Goal: Feedback & Contribution: Leave review/rating

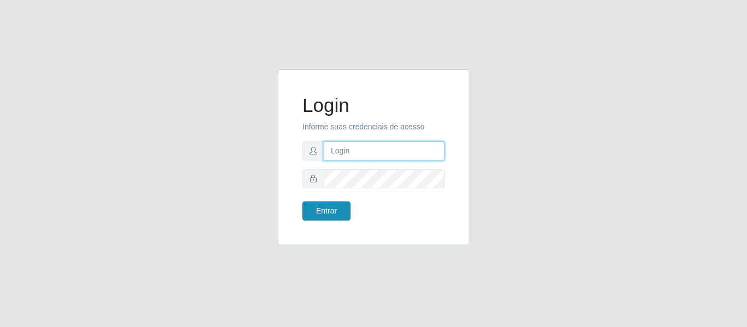
type input "elivelton@redeloja5"
click at [318, 215] on button "Entrar" at bounding box center [326, 211] width 48 height 19
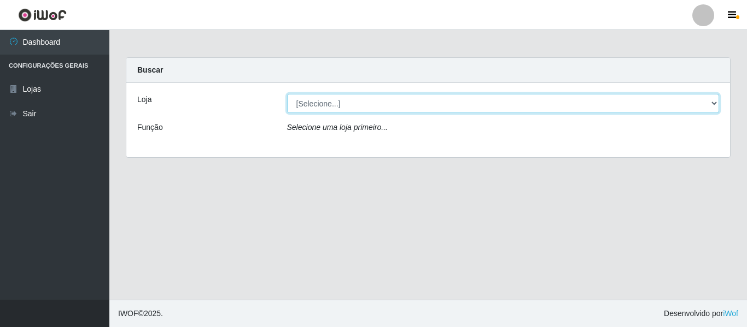
click at [386, 96] on select "[Selecione...] Rede Compras Supermercados - LOJA 5" at bounding box center [503, 103] width 432 height 19
click at [287, 94] on select "[Selecione...] Rede Compras Supermercados - LOJA 5" at bounding box center [503, 103] width 432 height 19
drag, startPoint x: 379, startPoint y: 102, endPoint x: 379, endPoint y: 108, distance: 6.0
click at [379, 102] on select "[Selecione...] Rede Compras Supermercados - LOJA 5" at bounding box center [503, 103] width 432 height 19
click at [287, 94] on select "[Selecione...] Rede Compras Supermercados - LOJA 5" at bounding box center [503, 103] width 432 height 19
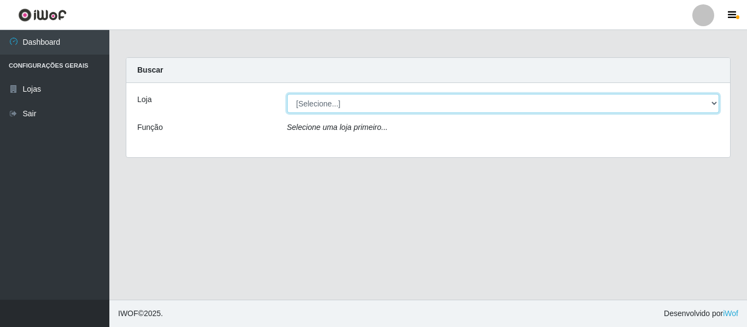
click at [381, 107] on select "[Selecione...] Rede Compras Supermercados - LOJA 5" at bounding box center [503, 103] width 432 height 19
select select "397"
click at [287, 94] on select "[Selecione...] Rede Compras Supermercados - LOJA 5" at bounding box center [503, 103] width 432 height 19
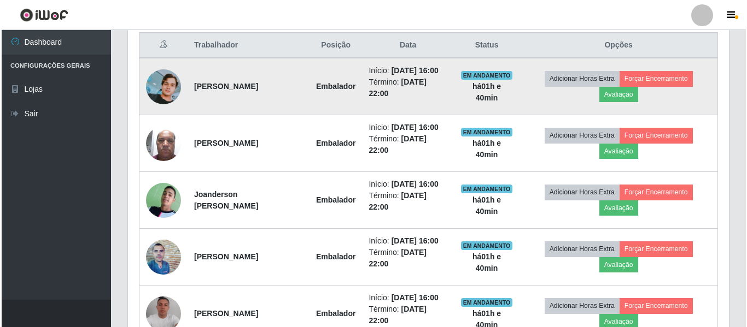
scroll to position [488, 0]
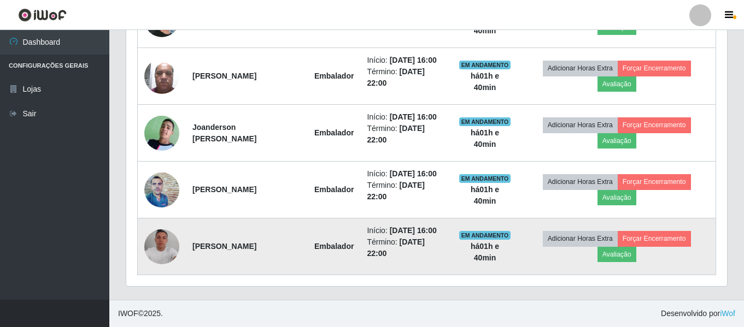
click at [178, 248] on img at bounding box center [161, 247] width 35 height 35
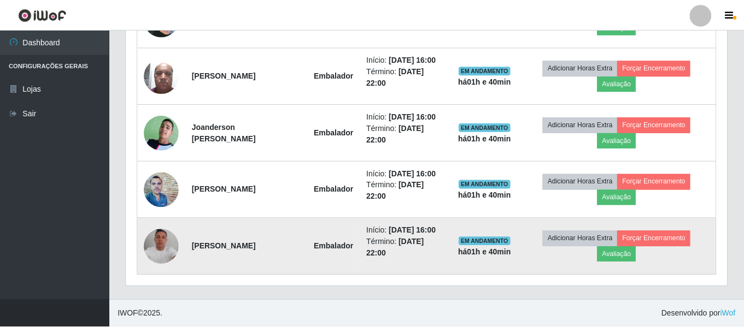
scroll to position [227, 595]
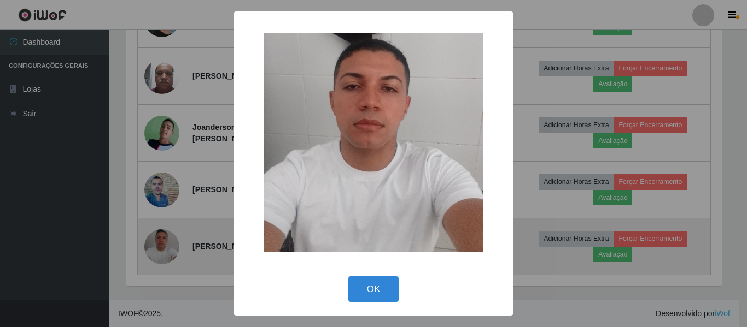
click at [178, 248] on div "× OK Cancel" at bounding box center [373, 163] width 747 height 327
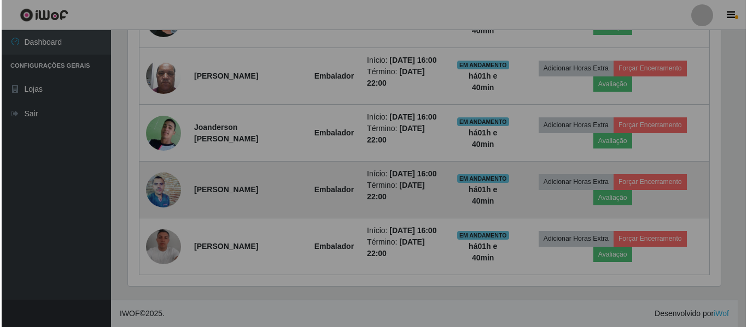
scroll to position [227, 601]
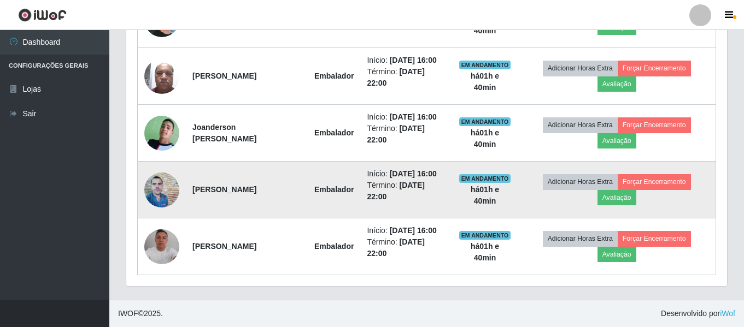
click at [174, 184] on img at bounding box center [161, 190] width 35 height 35
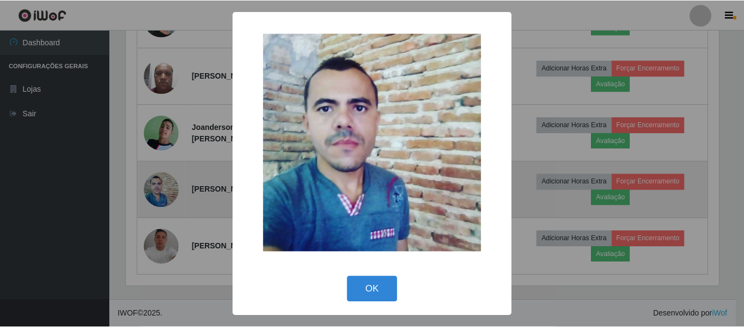
scroll to position [227, 595]
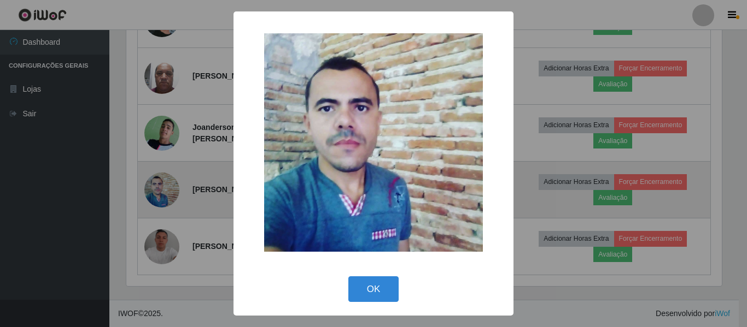
click at [174, 184] on div "× OK Cancel" at bounding box center [373, 163] width 747 height 327
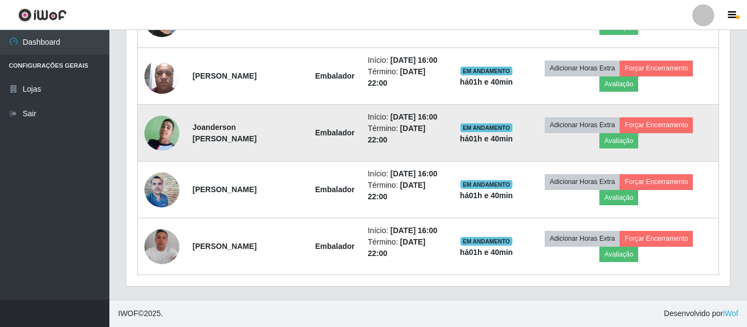
scroll to position [227, 601]
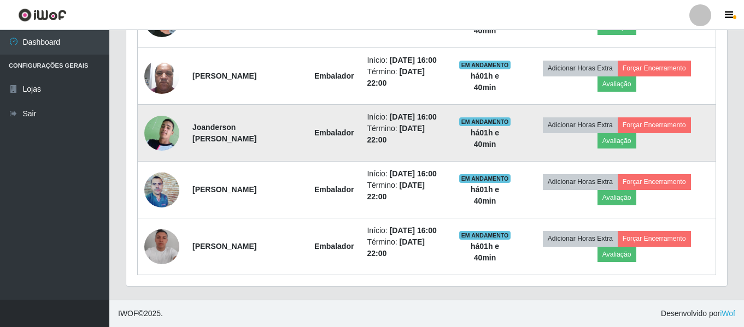
click at [163, 138] on img at bounding box center [161, 133] width 35 height 48
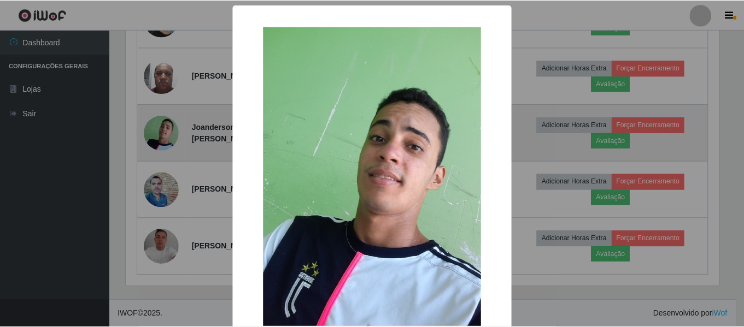
scroll to position [227, 595]
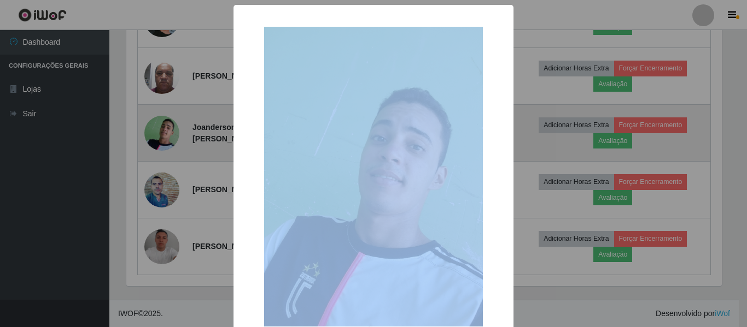
click at [163, 138] on div "× OK Cancel" at bounding box center [373, 163] width 747 height 327
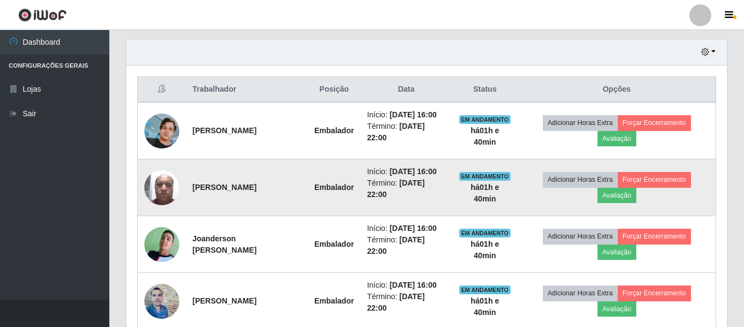
scroll to position [324, 0]
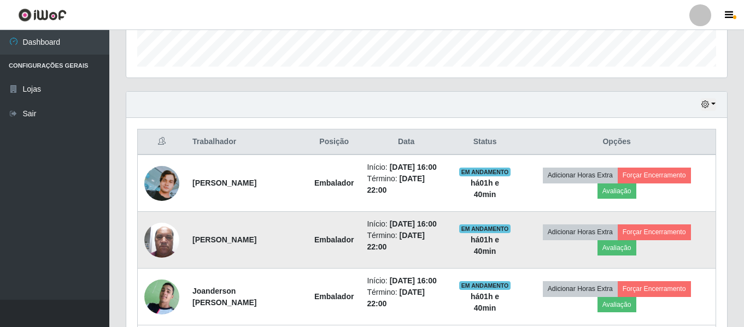
click at [168, 239] on img at bounding box center [161, 240] width 35 height 46
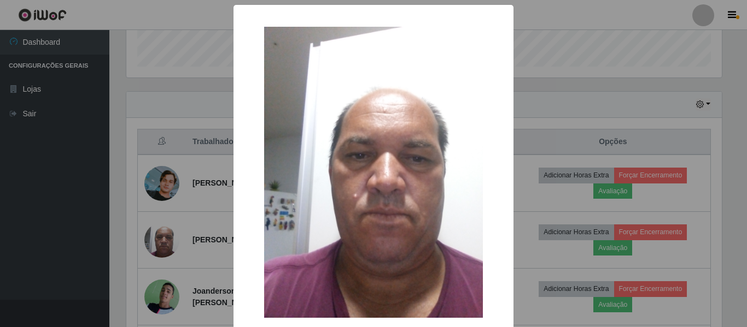
click at [172, 239] on div "× OK Cancel" at bounding box center [373, 163] width 747 height 327
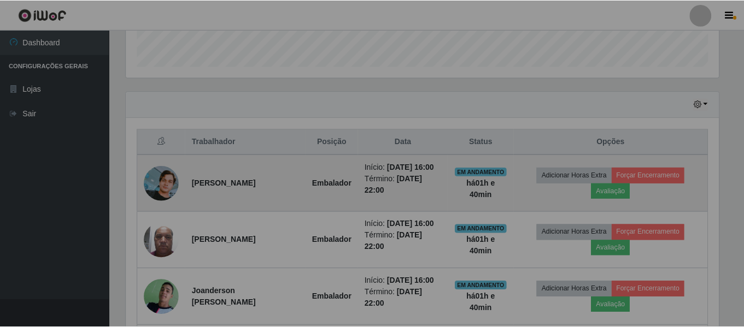
scroll to position [227, 601]
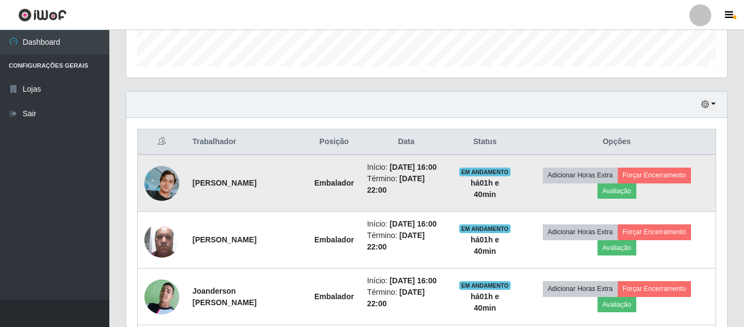
click at [176, 184] on img at bounding box center [161, 183] width 35 height 35
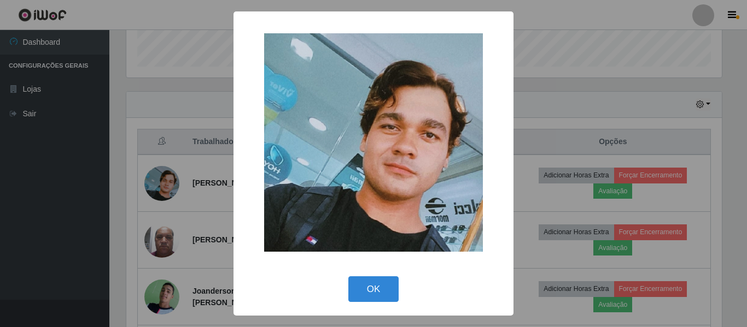
click at [175, 182] on div "× OK Cancel" at bounding box center [373, 163] width 747 height 327
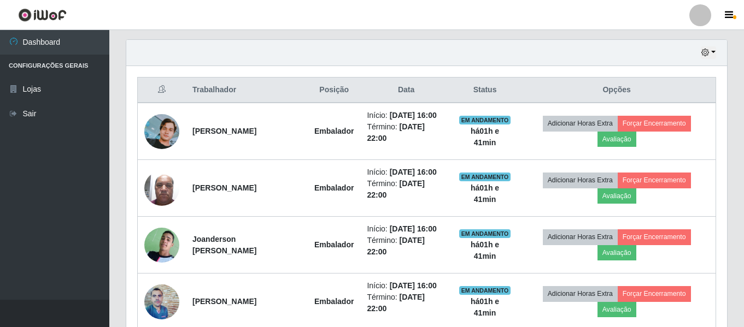
scroll to position [488, 0]
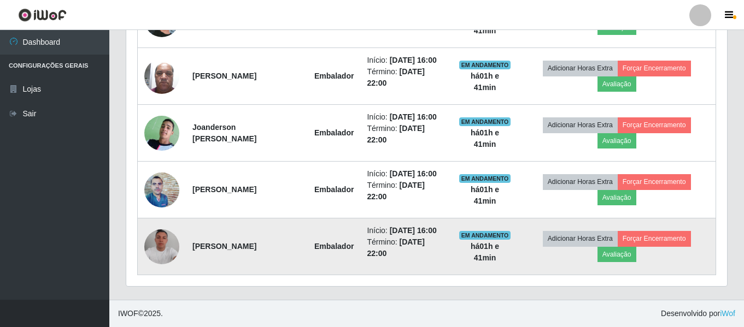
click at [165, 254] on img at bounding box center [161, 247] width 35 height 35
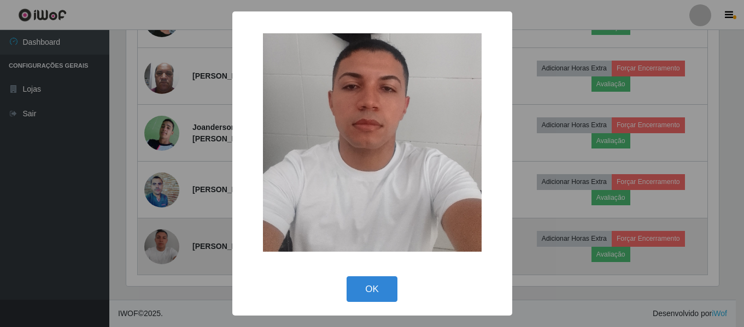
scroll to position [227, 595]
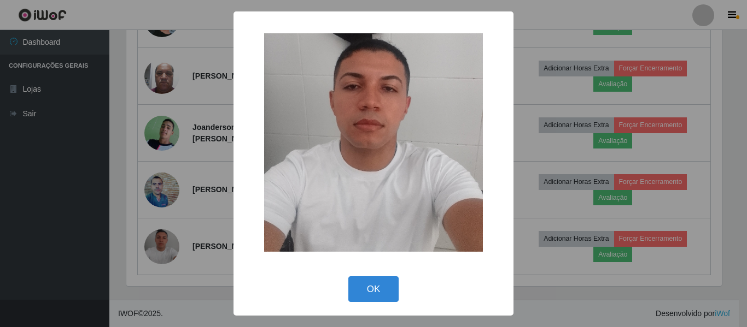
click at [179, 233] on div "× OK Cancel" at bounding box center [373, 163] width 747 height 327
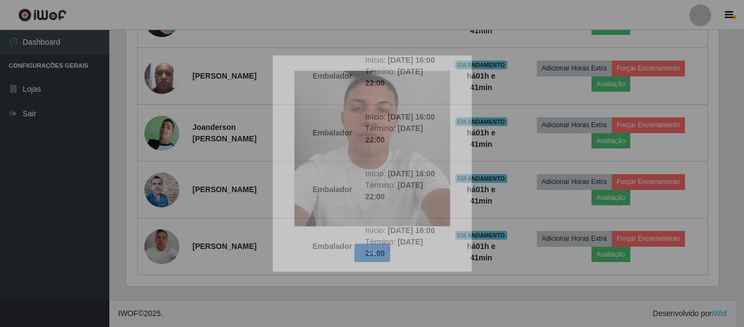
scroll to position [0, 0]
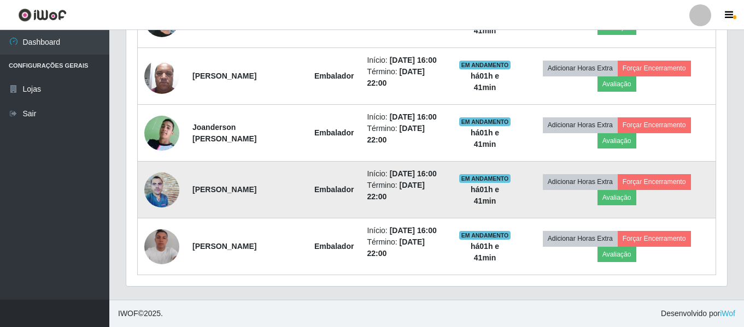
click at [167, 180] on img at bounding box center [161, 190] width 35 height 35
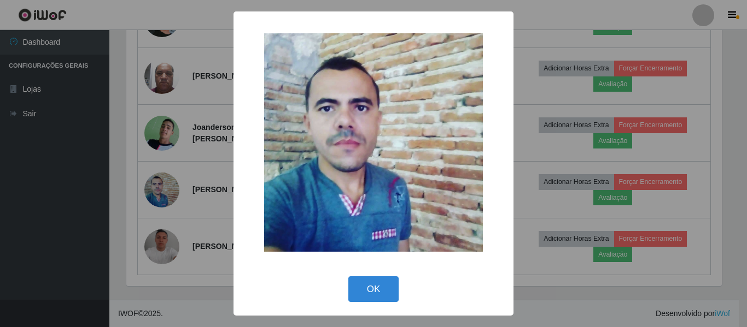
click at [237, 145] on div "× OK Cancel" at bounding box center [373, 163] width 280 height 304
click at [175, 88] on div "× OK Cancel" at bounding box center [373, 163] width 747 height 327
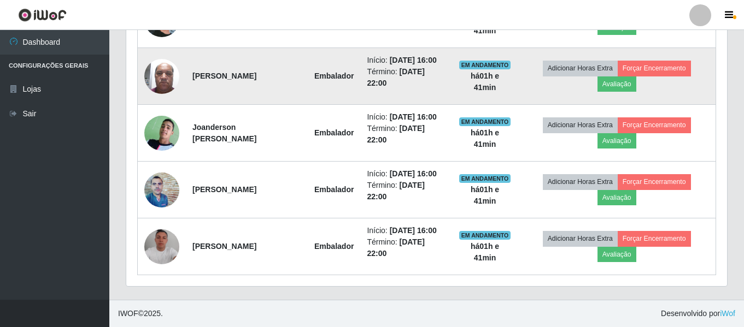
click at [167, 78] on img at bounding box center [161, 76] width 35 height 46
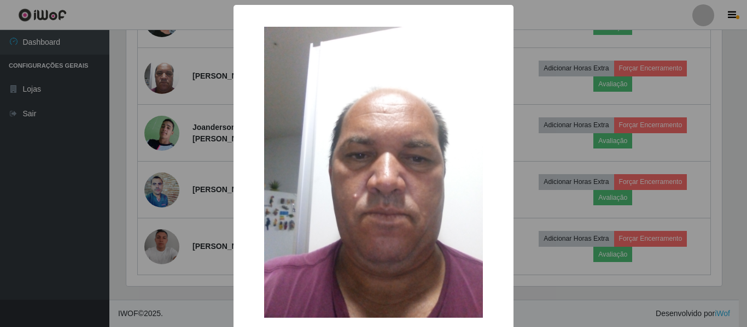
click at [218, 173] on div "× OK Cancel" at bounding box center [373, 163] width 747 height 327
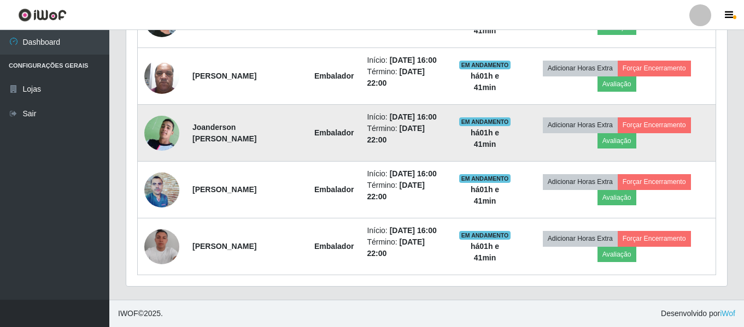
click at [169, 133] on img at bounding box center [161, 133] width 35 height 48
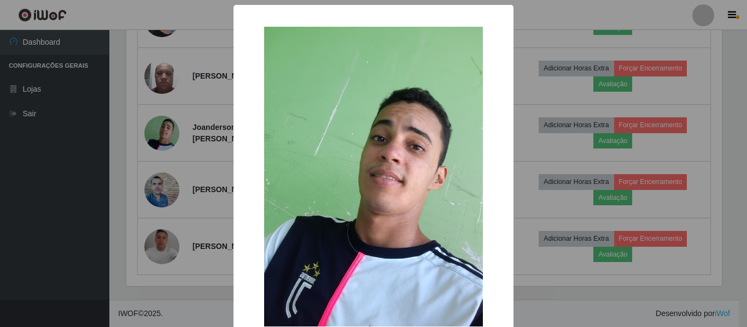
click at [184, 173] on div "× OK Cancel" at bounding box center [373, 163] width 747 height 327
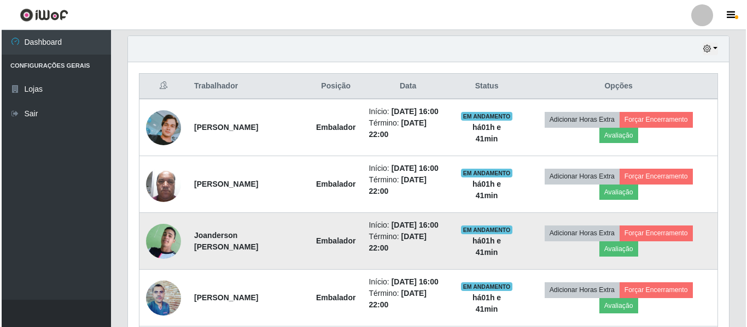
scroll to position [379, 0]
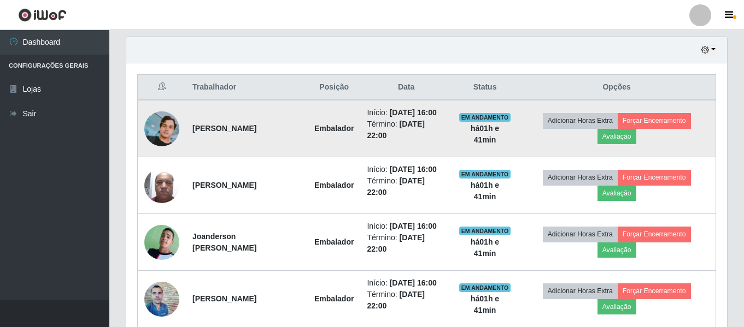
click at [146, 129] on img at bounding box center [161, 128] width 35 height 35
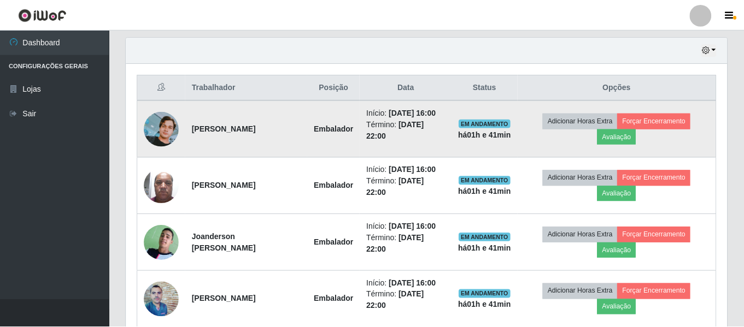
scroll to position [227, 595]
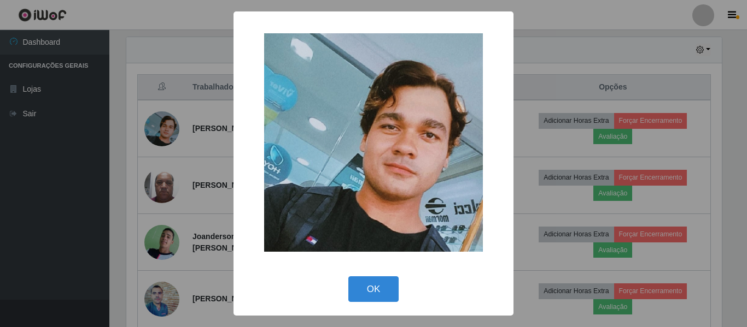
click at [262, 120] on div "×" at bounding box center [373, 142] width 258 height 240
click at [207, 145] on div "× OK Cancel" at bounding box center [373, 163] width 747 height 327
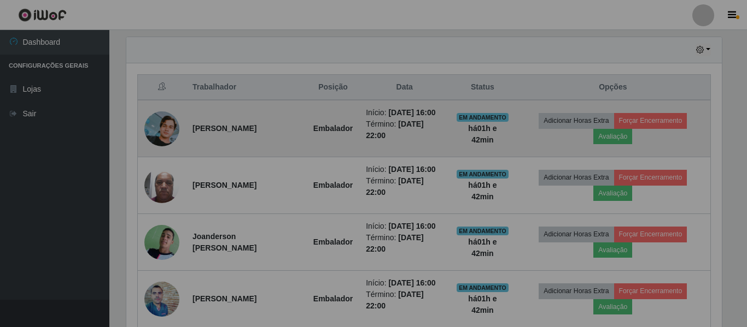
scroll to position [227, 601]
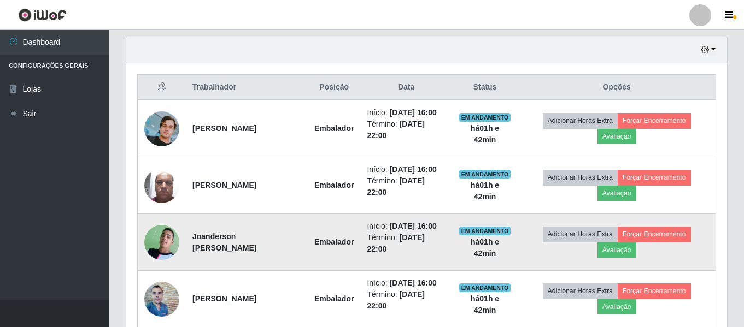
click at [179, 241] on td at bounding box center [162, 242] width 49 height 57
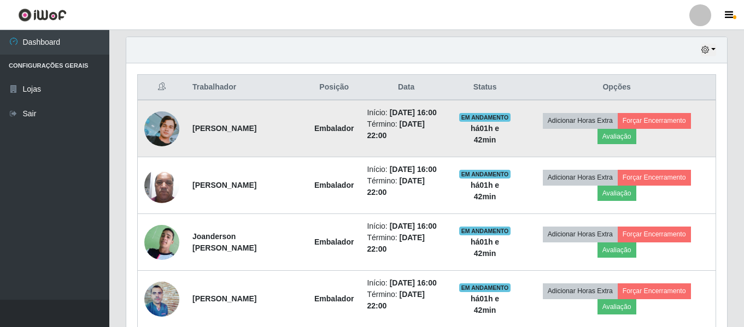
click at [157, 135] on img at bounding box center [161, 128] width 35 height 35
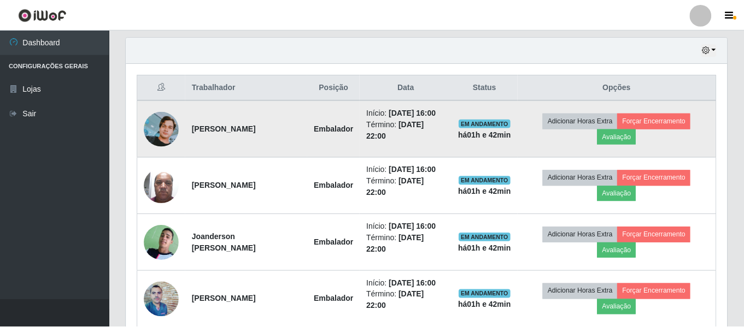
scroll to position [227, 595]
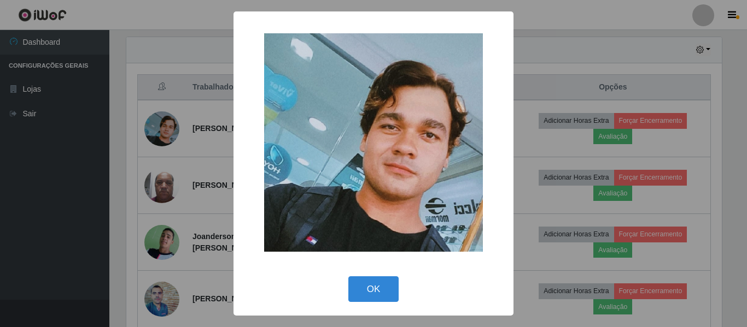
click at [613, 45] on div "× OK Cancel" at bounding box center [373, 163] width 747 height 327
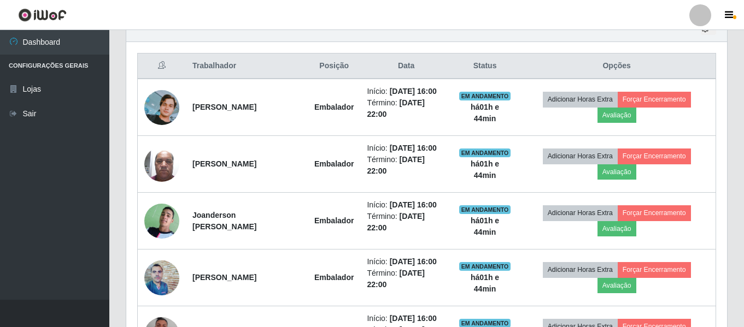
scroll to position [379, 0]
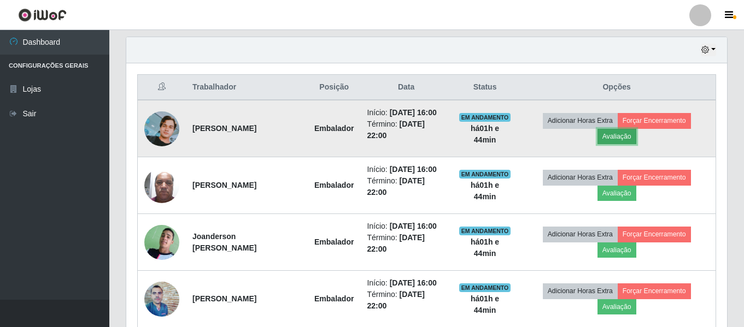
click at [631, 137] on button "Avaliação" at bounding box center [616, 136] width 39 height 15
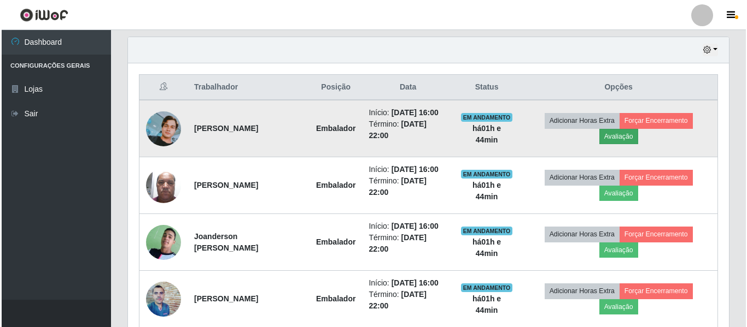
scroll to position [227, 595]
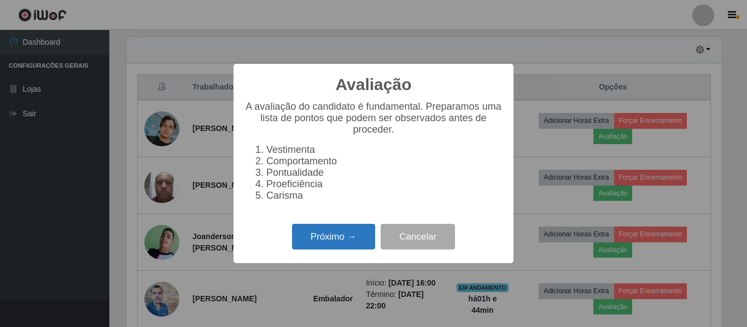
click at [344, 238] on button "Próximo →" at bounding box center [333, 237] width 83 height 26
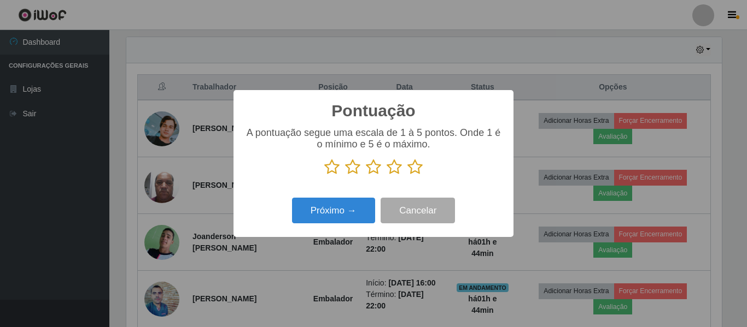
scroll to position [546320, 545952]
click at [414, 169] on icon at bounding box center [414, 167] width 15 height 16
click at [407, 175] on input "radio" at bounding box center [407, 175] width 0 height 0
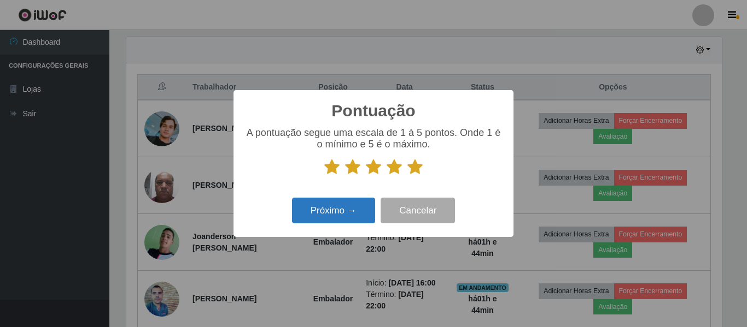
drag, startPoint x: 377, startPoint y: 202, endPoint x: 354, endPoint y: 206, distance: 23.3
click at [375, 202] on div "Próximo → Cancelar" at bounding box center [373, 210] width 258 height 31
click at [354, 206] on button "Próximo →" at bounding box center [333, 211] width 83 height 26
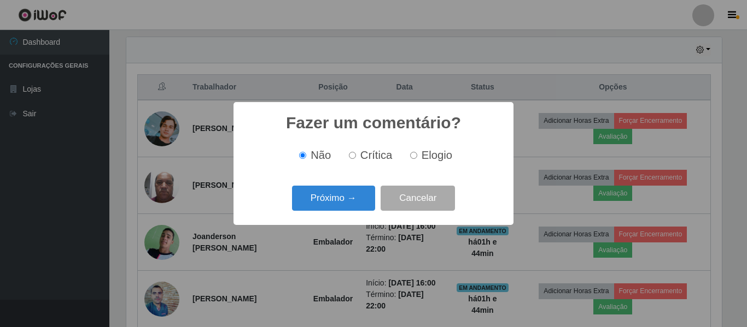
click at [354, 206] on div "Próximo → Cancelar" at bounding box center [373, 198] width 258 height 31
click at [343, 206] on button "Próximo →" at bounding box center [333, 199] width 83 height 26
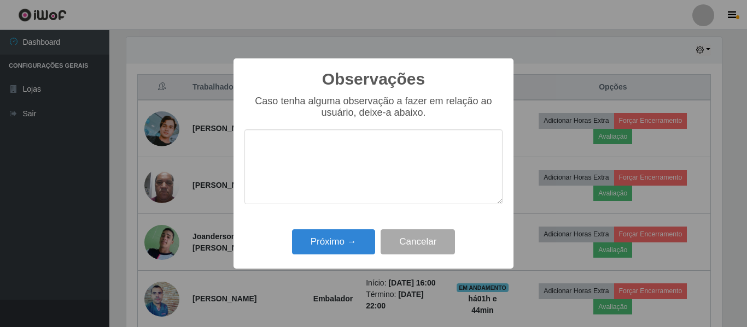
click at [338, 202] on textarea at bounding box center [373, 167] width 258 height 75
click at [345, 238] on button "Próximo →" at bounding box center [333, 243] width 83 height 26
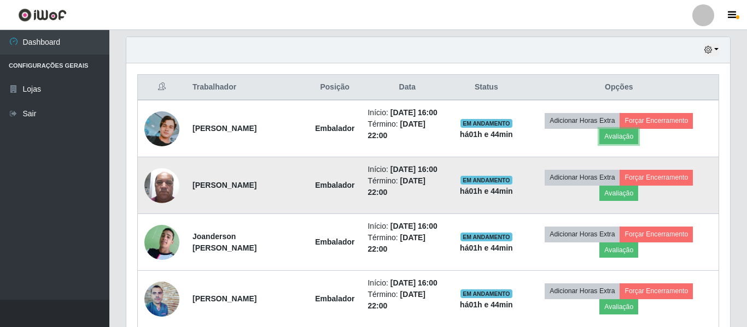
scroll to position [227, 601]
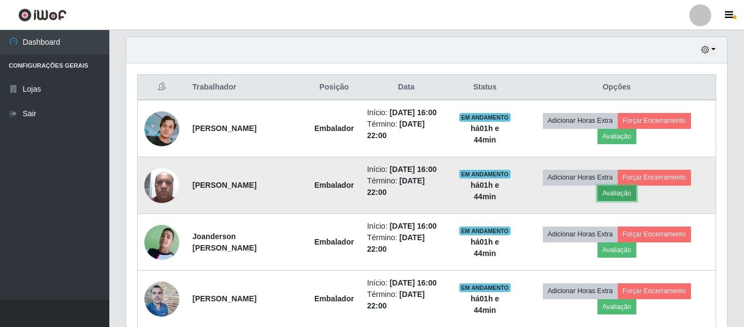
click at [618, 191] on button "Avaliação" at bounding box center [616, 193] width 39 height 15
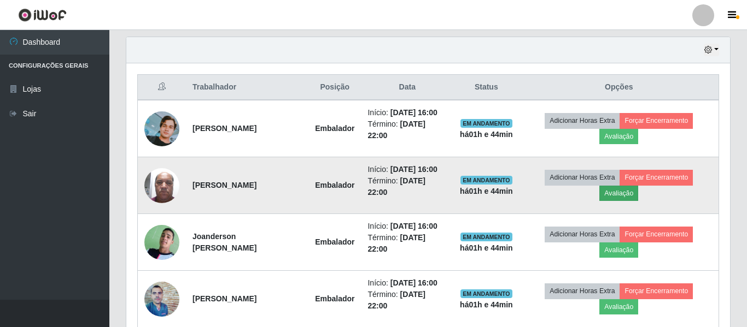
scroll to position [227, 595]
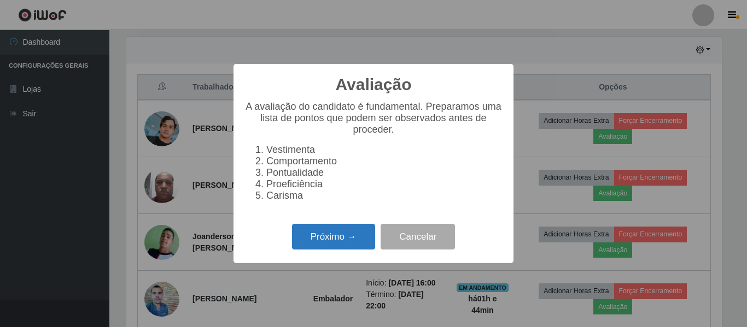
click at [356, 250] on button "Próximo →" at bounding box center [333, 237] width 83 height 26
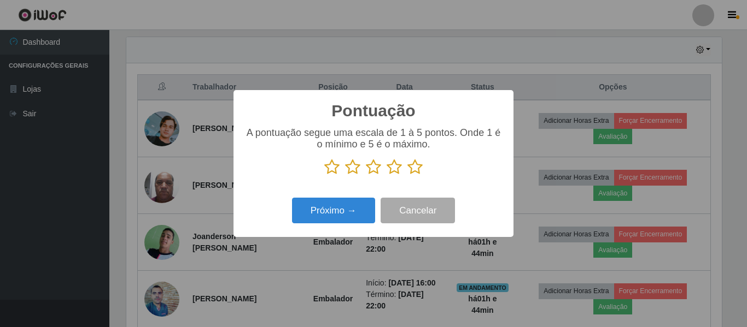
drag, startPoint x: 418, startPoint y: 169, endPoint x: 362, endPoint y: 198, distance: 62.8
click at [418, 170] on icon at bounding box center [414, 167] width 15 height 16
click at [407, 175] on input "radio" at bounding box center [407, 175] width 0 height 0
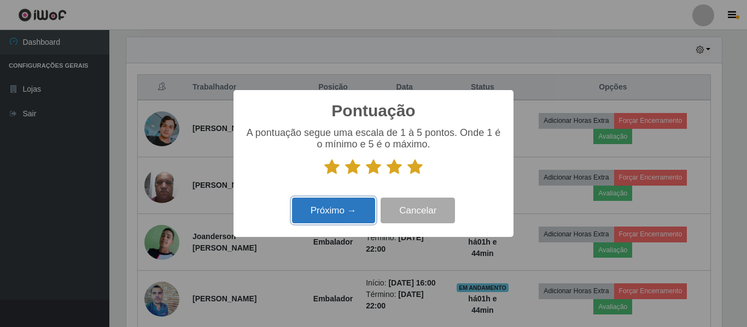
click at [355, 203] on button "Próximo →" at bounding box center [333, 211] width 83 height 26
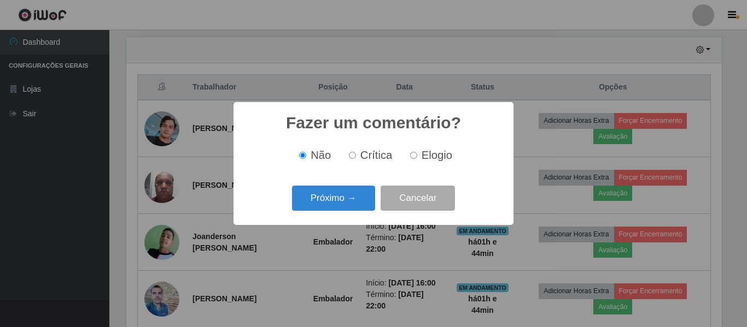
click at [354, 203] on button "Próximo →" at bounding box center [333, 199] width 83 height 26
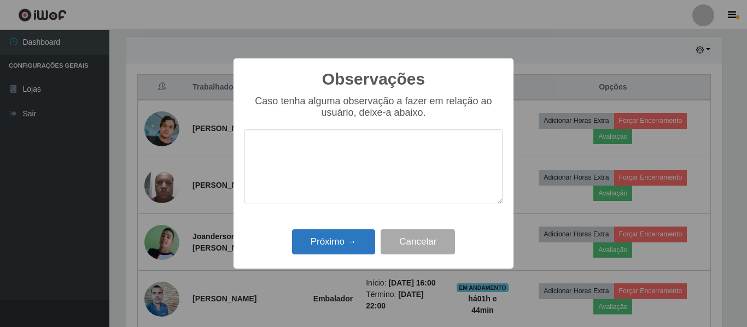
drag, startPoint x: 346, startPoint y: 224, endPoint x: 345, endPoint y: 242, distance: 18.0
click at [346, 233] on div "Observações × Caso tenha alguma observação a fazer em relação ao usuário, deixe…" at bounding box center [373, 163] width 280 height 210
click at [345, 242] on button "Próximo →" at bounding box center [333, 243] width 83 height 26
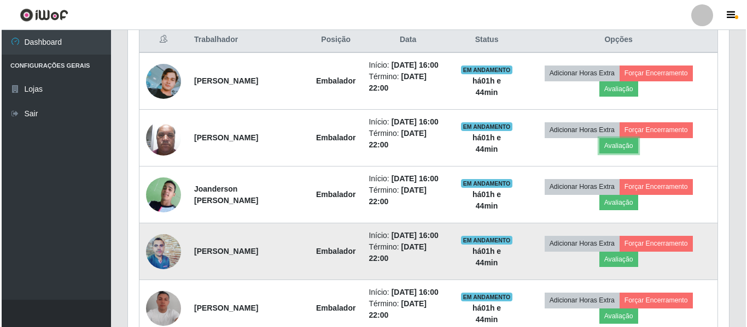
scroll to position [488, 0]
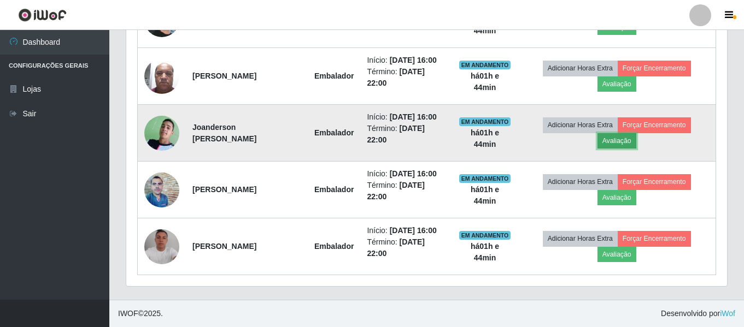
click at [620, 136] on button "Avaliação" at bounding box center [616, 140] width 39 height 15
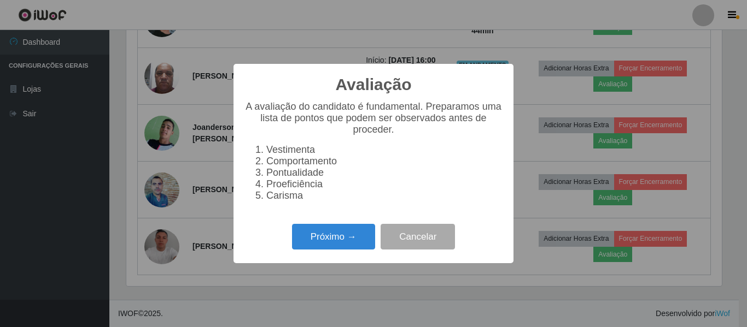
scroll to position [227, 595]
click at [344, 246] on button "Próximo →" at bounding box center [333, 237] width 83 height 26
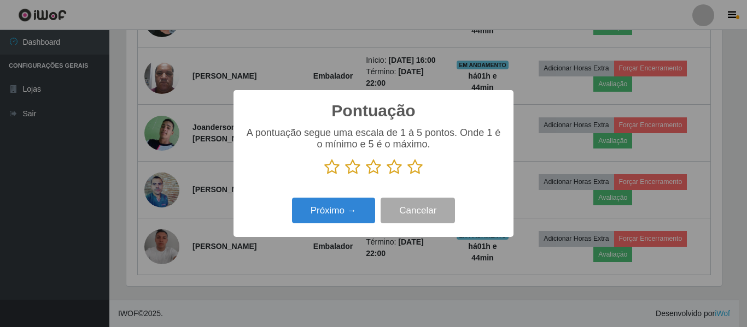
click at [413, 172] on icon at bounding box center [414, 167] width 15 height 16
click at [407, 175] on input "radio" at bounding box center [407, 175] width 0 height 0
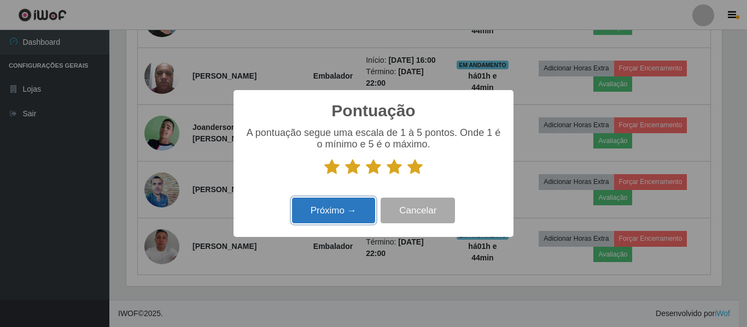
click at [338, 212] on button "Próximo →" at bounding box center [333, 211] width 83 height 26
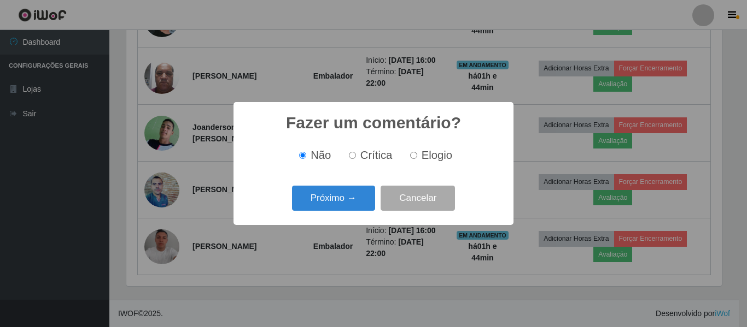
click at [338, 211] on div "Próximo → Cancelar" at bounding box center [373, 198] width 258 height 31
click at [340, 199] on button "Próximo →" at bounding box center [333, 199] width 83 height 26
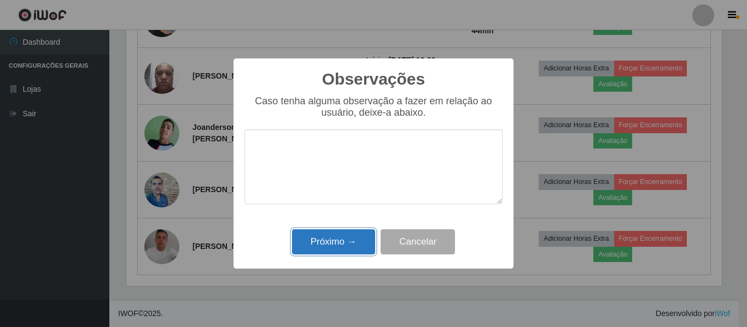
click at [337, 239] on button "Próximo →" at bounding box center [333, 243] width 83 height 26
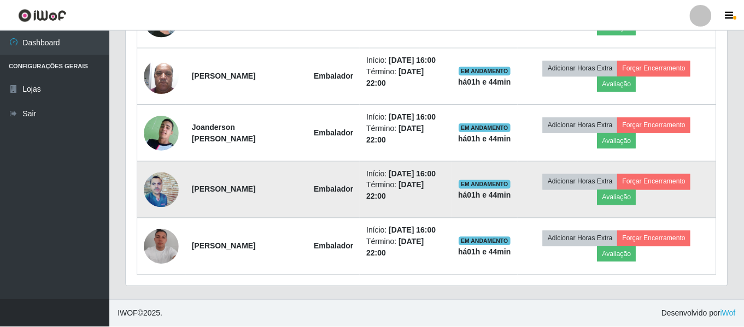
scroll to position [227, 601]
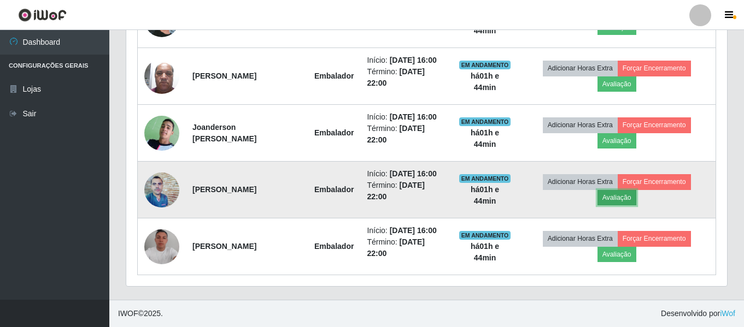
click at [623, 201] on button "Avaliação" at bounding box center [616, 197] width 39 height 15
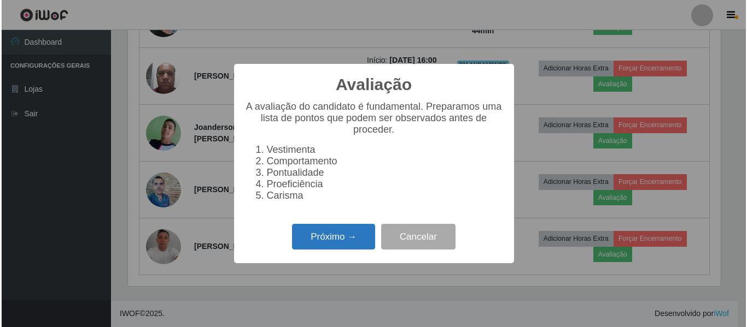
scroll to position [227, 595]
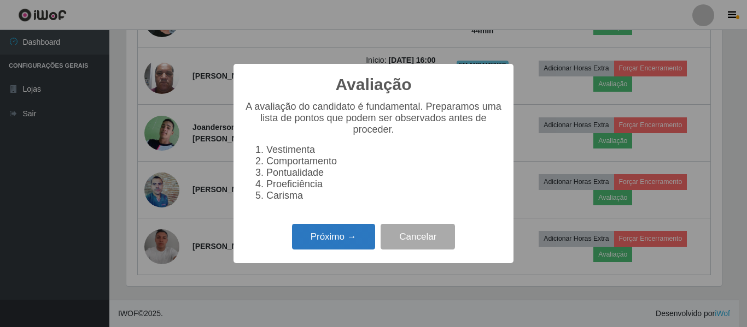
click at [344, 246] on button "Próximo →" at bounding box center [333, 237] width 83 height 26
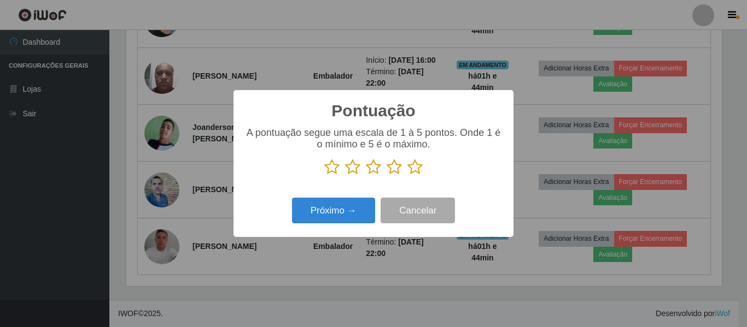
scroll to position [546320, 545952]
click at [411, 166] on icon at bounding box center [414, 167] width 15 height 16
click at [407, 175] on input "radio" at bounding box center [407, 175] width 0 height 0
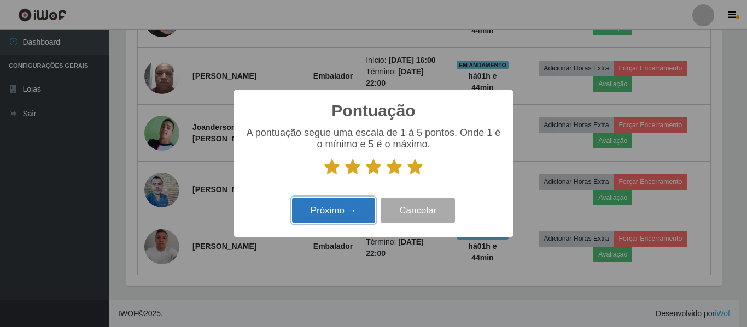
click at [342, 207] on button "Próximo →" at bounding box center [333, 211] width 83 height 26
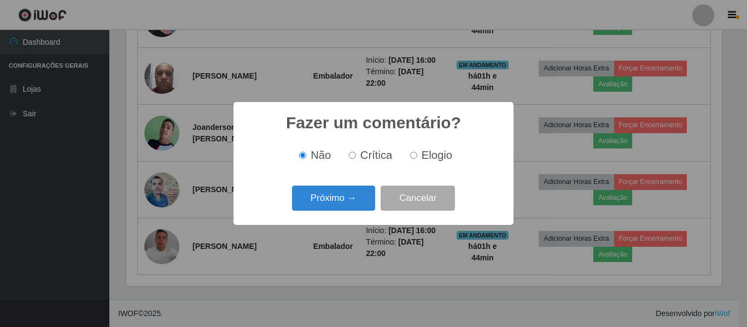
click at [342, 208] on button "Próximo →" at bounding box center [333, 199] width 83 height 26
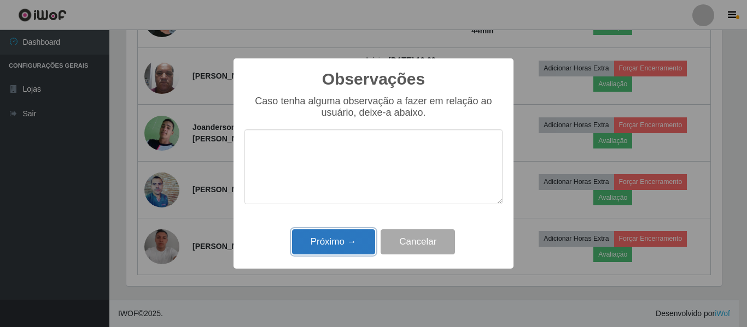
click at [343, 237] on button "Próximo →" at bounding box center [333, 243] width 83 height 26
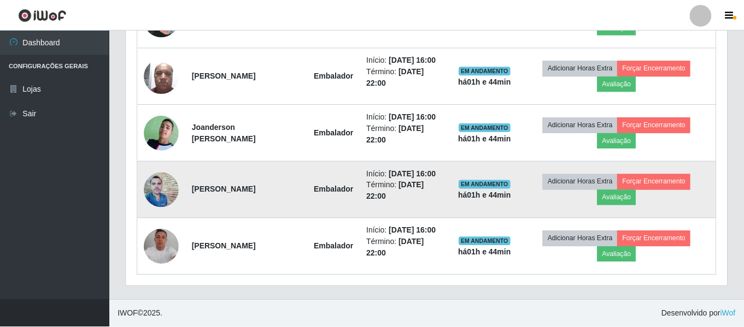
scroll to position [227, 601]
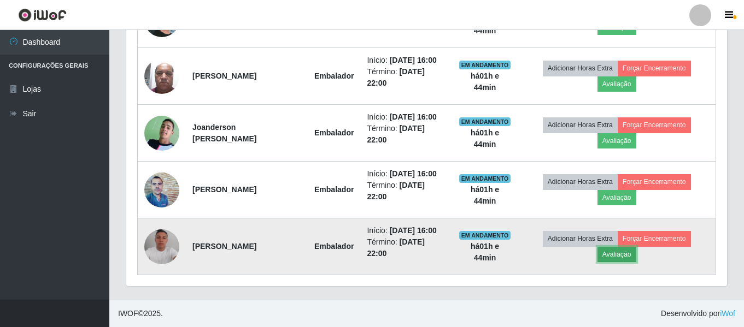
click at [617, 253] on button "Avaliação" at bounding box center [616, 254] width 39 height 15
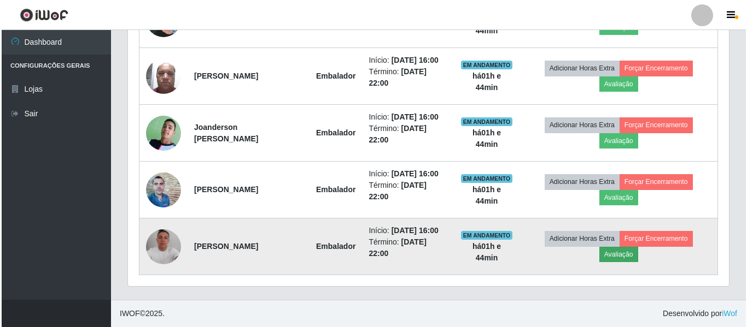
scroll to position [227, 595]
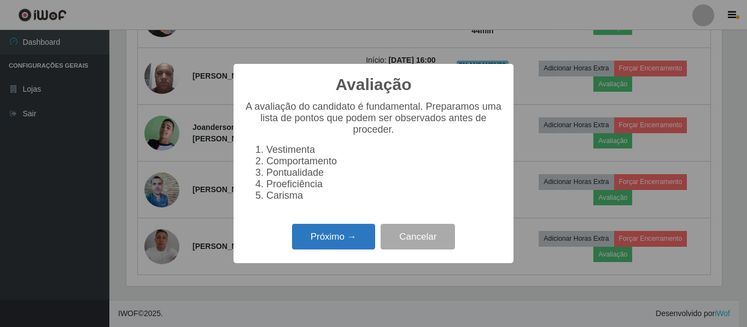
click at [355, 246] on button "Próximo →" at bounding box center [333, 237] width 83 height 26
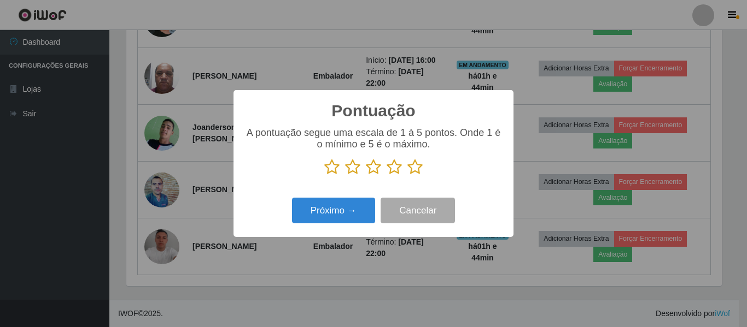
scroll to position [546320, 545952]
click at [414, 167] on icon at bounding box center [414, 167] width 15 height 16
click at [407, 175] on input "radio" at bounding box center [407, 175] width 0 height 0
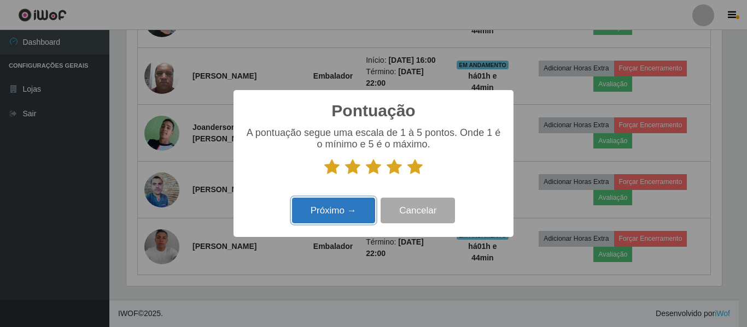
click at [349, 208] on button "Próximo →" at bounding box center [333, 211] width 83 height 26
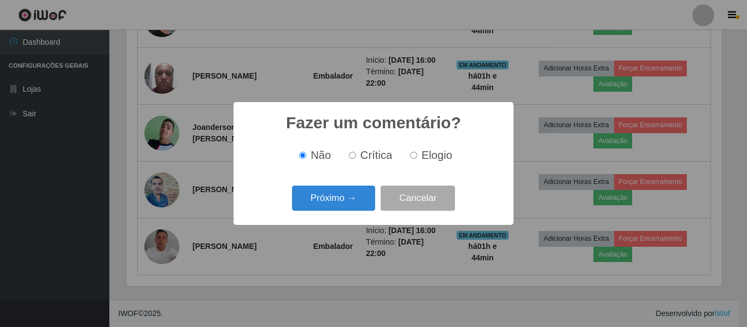
click at [349, 207] on button "Próximo →" at bounding box center [333, 199] width 83 height 26
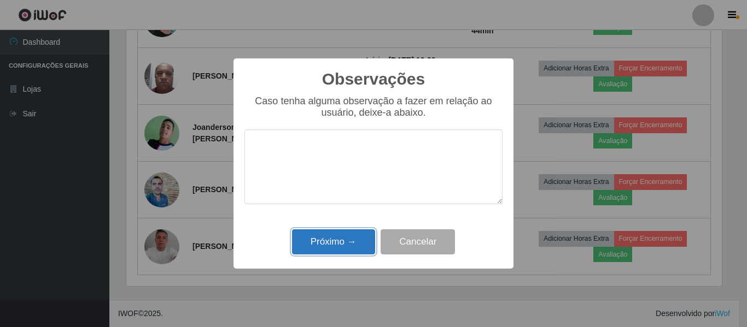
click at [351, 250] on button "Próximo →" at bounding box center [333, 243] width 83 height 26
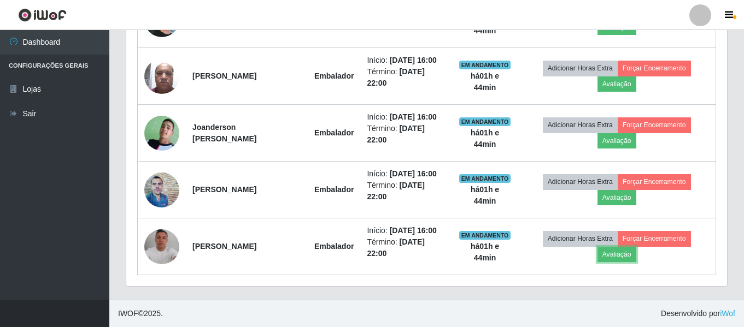
scroll to position [227, 601]
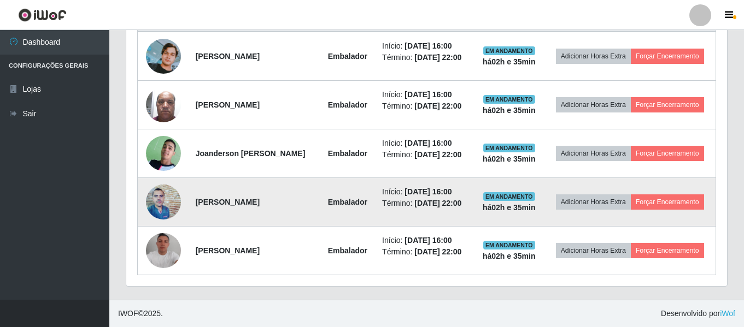
click at [169, 199] on img at bounding box center [163, 202] width 35 height 35
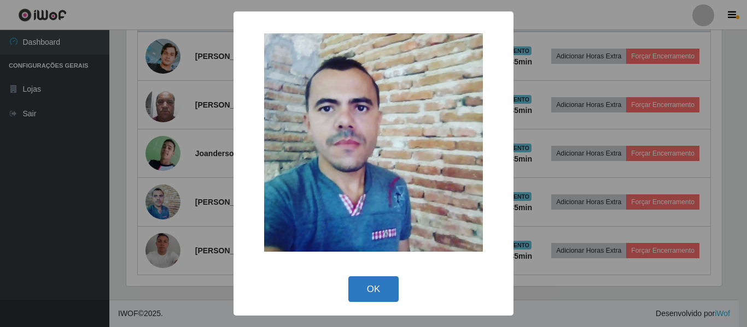
click at [376, 286] on button "OK" at bounding box center [373, 290] width 51 height 26
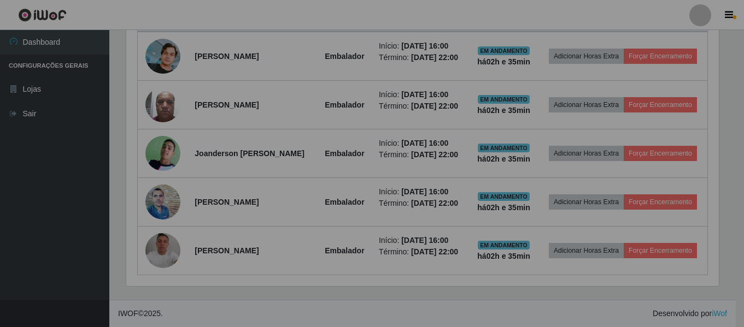
scroll to position [227, 601]
